Goal: Register for event/course

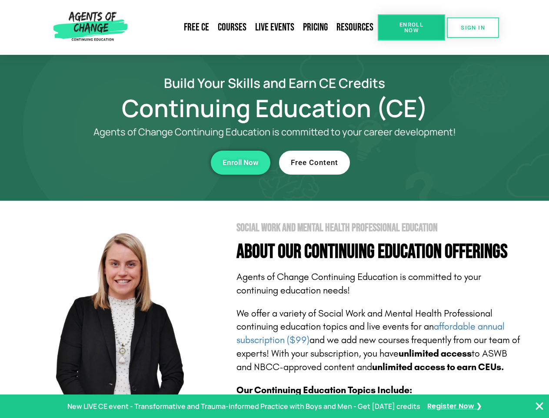
click at [274, 209] on section "Social Work and Mental Health Professional Education About Our Continuing Educa…" at bounding box center [274, 383] width 549 height 365
click at [355, 27] on link "Resources" at bounding box center [355, 27] width 46 height 20
click at [411, 27] on span "Enroll Now" at bounding box center [412, 27] width 40 height 11
click at [473, 27] on span "SIGN IN" at bounding box center [473, 28] width 24 height 6
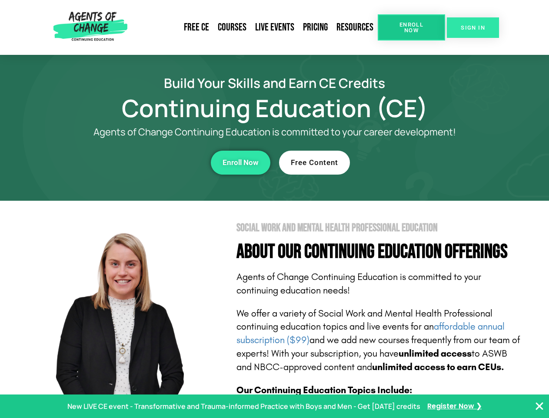
click at [473, 27] on span "SIGN IN" at bounding box center [473, 28] width 24 height 6
click at [151, 162] on div "Enroll Now" at bounding box center [150, 163] width 239 height 24
click at [241, 162] on span "Enroll Now" at bounding box center [241, 162] width 36 height 7
